Goal: Find specific page/section

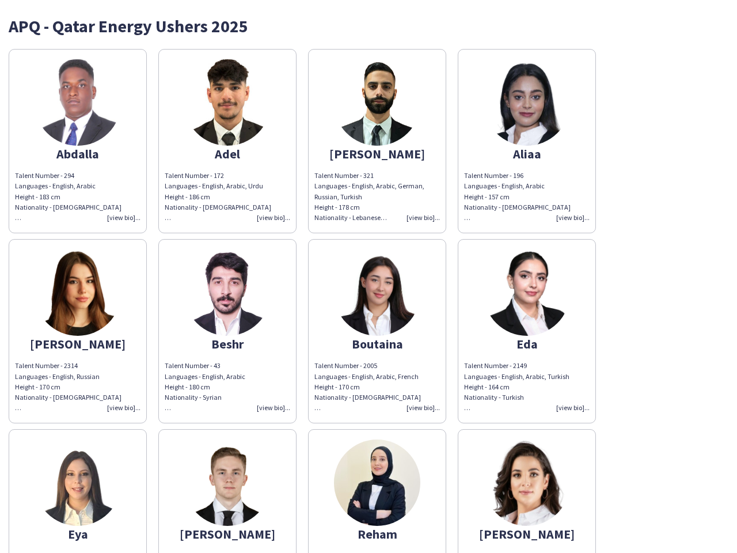
click at [368, 276] on img at bounding box center [377, 292] width 86 height 86
click at [78, 141] on img at bounding box center [78, 102] width 86 height 86
click at [227, 141] on img at bounding box center [227, 102] width 86 height 86
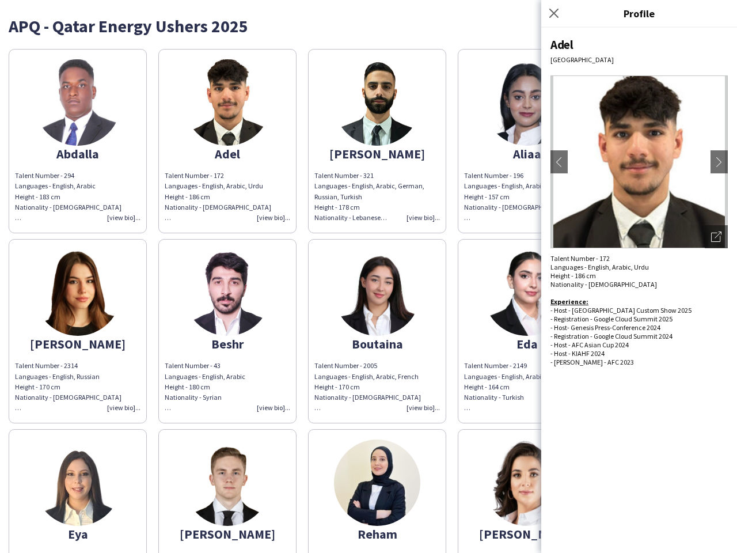
click at [377, 141] on img at bounding box center [377, 102] width 86 height 86
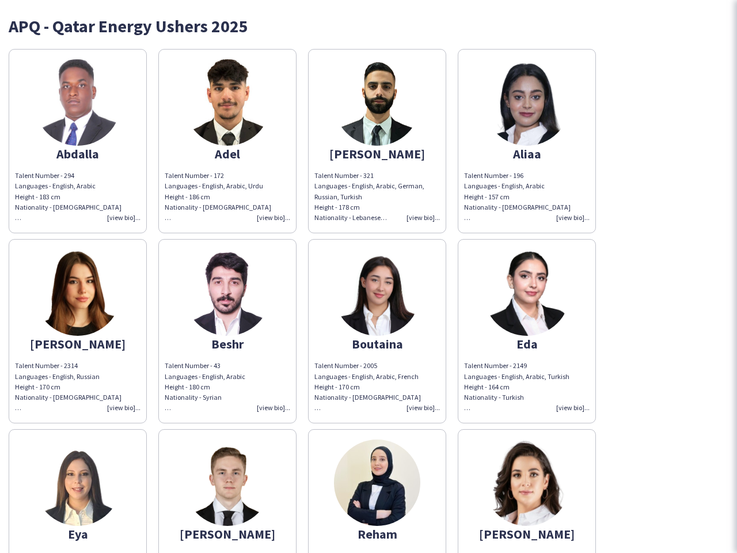
click at [527, 141] on img at bounding box center [526, 102] width 86 height 86
click at [78, 331] on img at bounding box center [78, 292] width 86 height 86
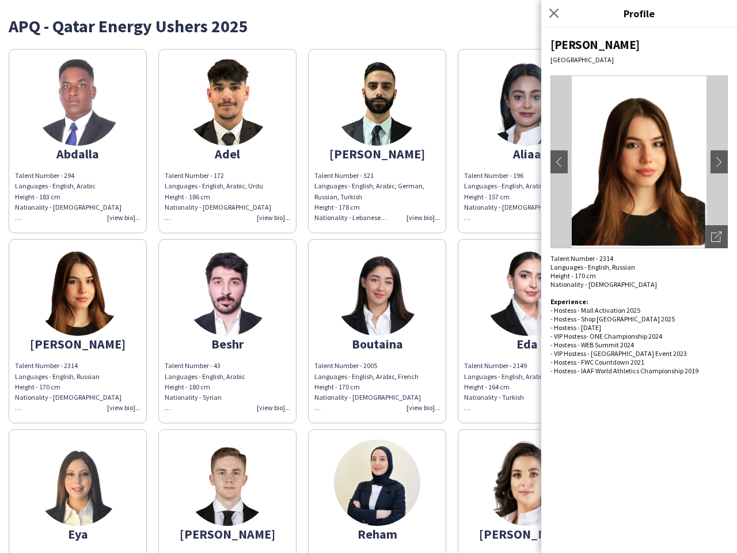
click at [227, 331] on img at bounding box center [227, 292] width 86 height 86
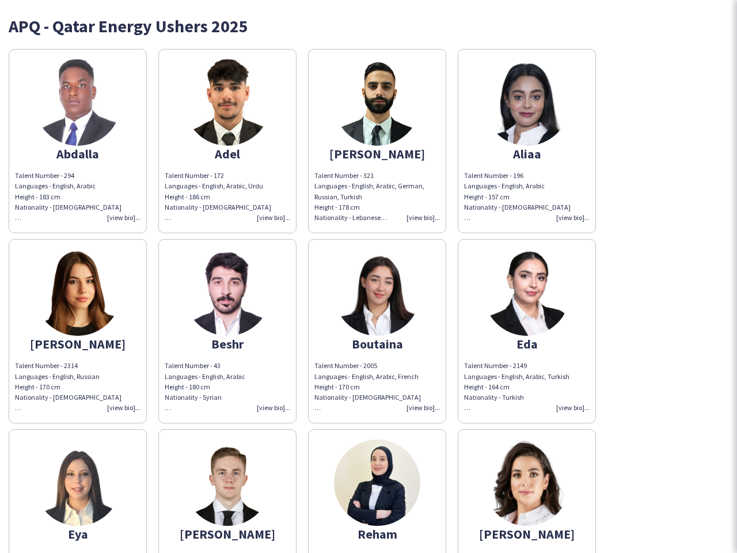
click at [377, 331] on img at bounding box center [377, 292] width 86 height 86
click at [527, 331] on img at bounding box center [526, 292] width 86 height 86
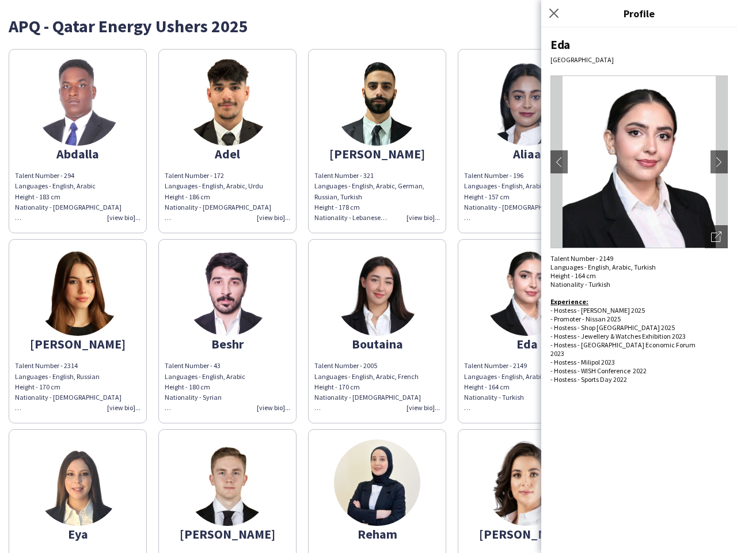
click at [78, 490] on img at bounding box center [78, 482] width 86 height 86
